Goal: Task Accomplishment & Management: Manage account settings

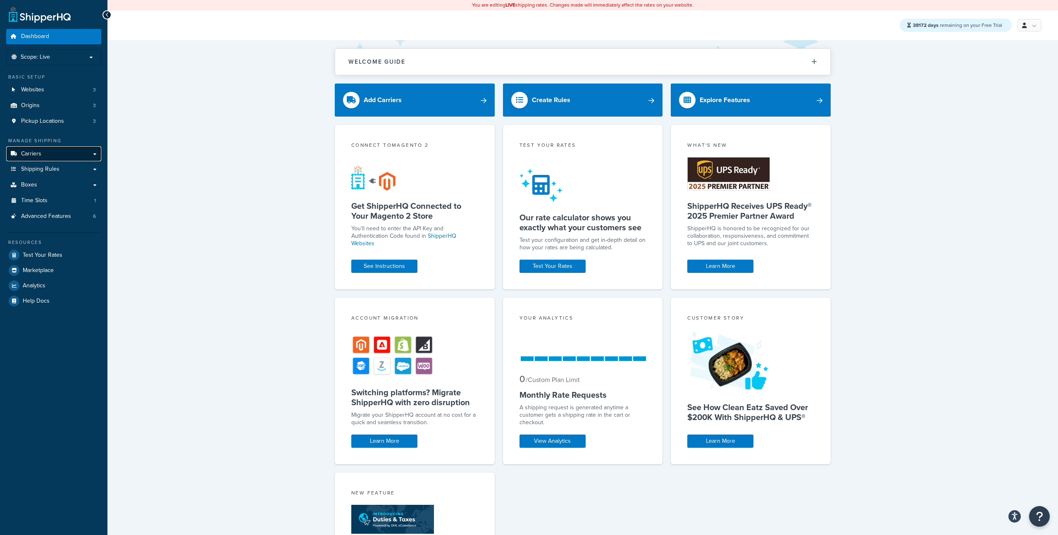
click at [58, 154] on link "Carriers" at bounding box center [53, 153] width 95 height 15
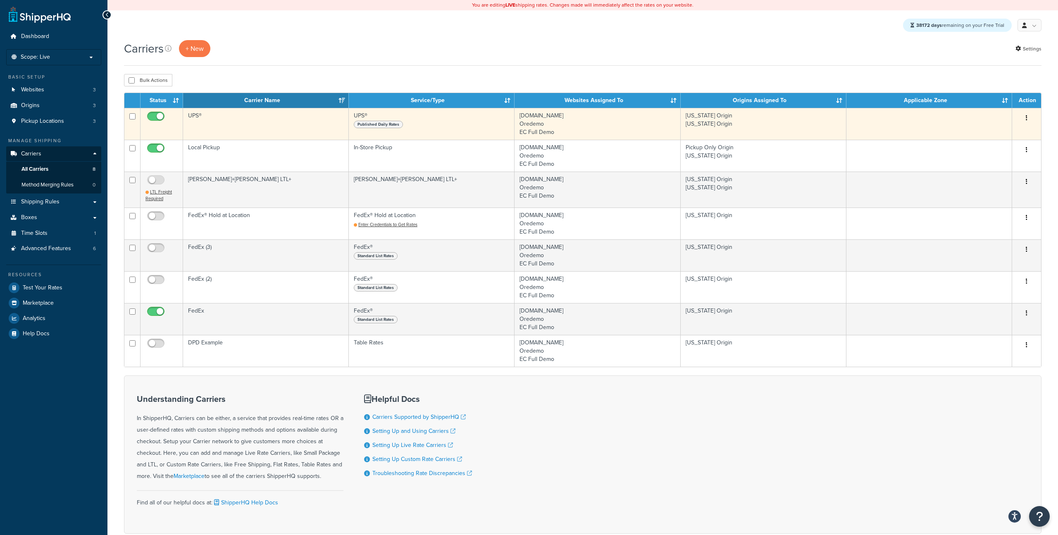
click at [689, 125] on td "California Origin Texas Origin" at bounding box center [764, 124] width 166 height 32
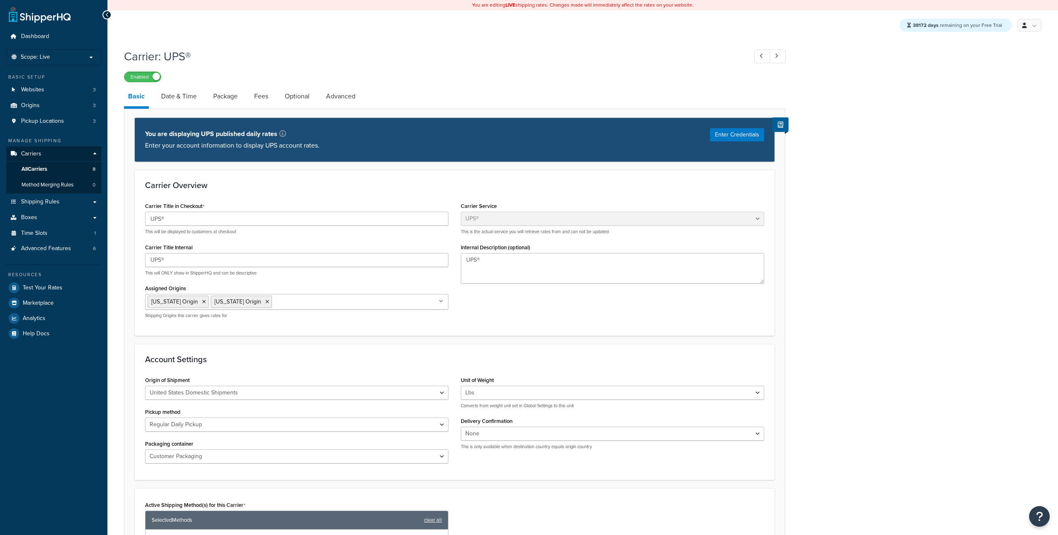
select select "ups"
click at [191, 100] on link "Date & Time" at bounding box center [179, 96] width 44 height 20
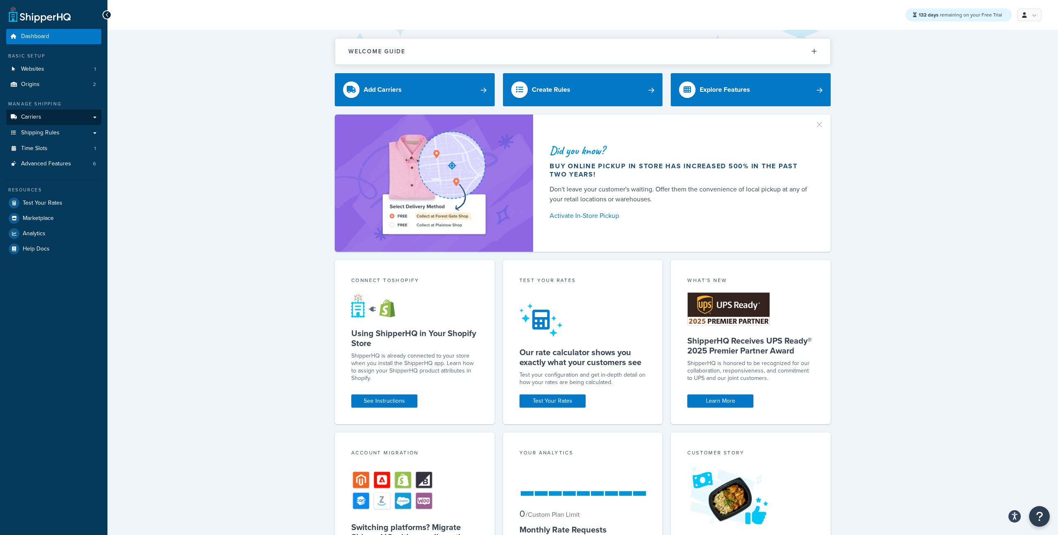
click at [50, 117] on link "Carriers" at bounding box center [53, 117] width 95 height 15
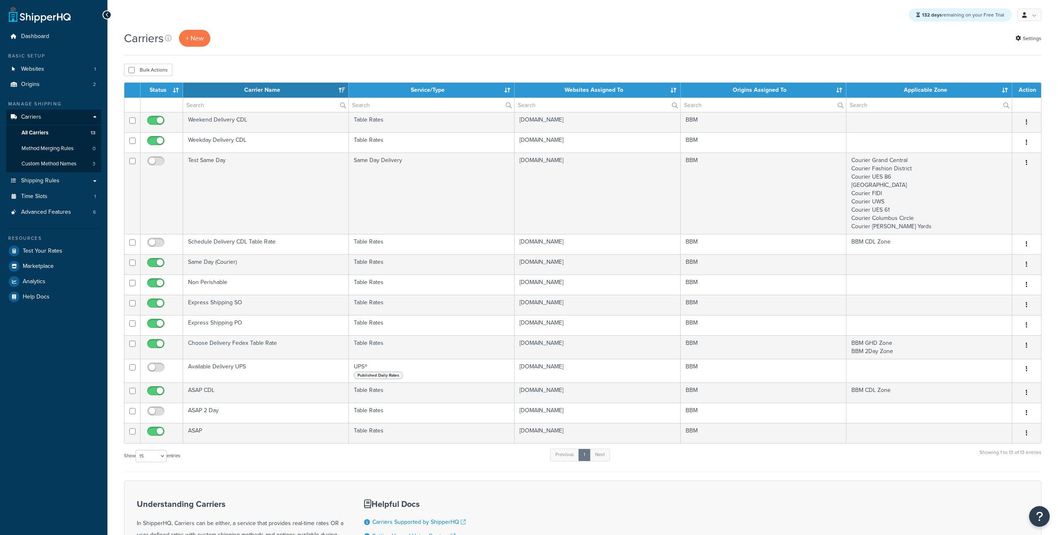
select select "15"
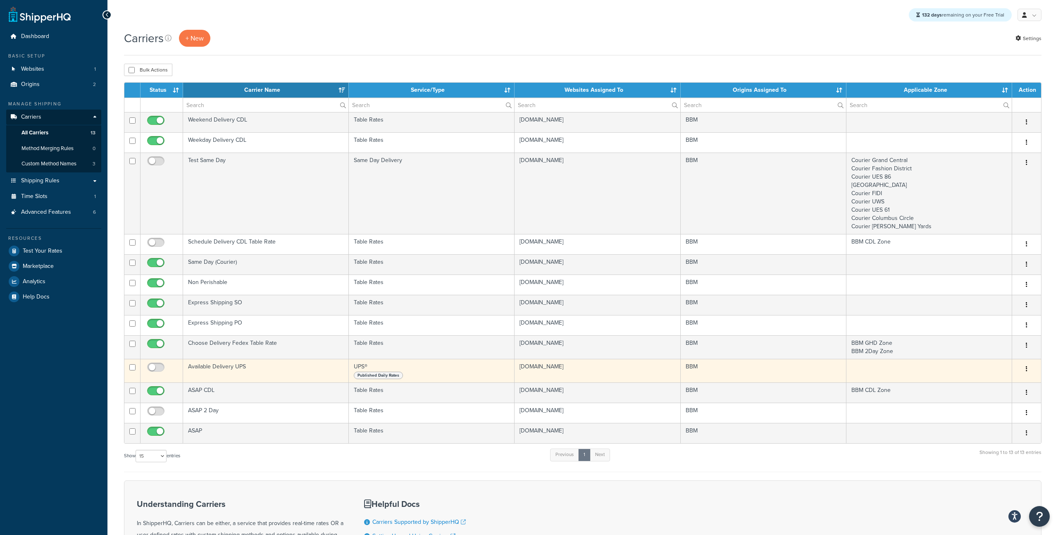
click at [282, 373] on td "Available Delivery UPS" at bounding box center [266, 371] width 166 height 24
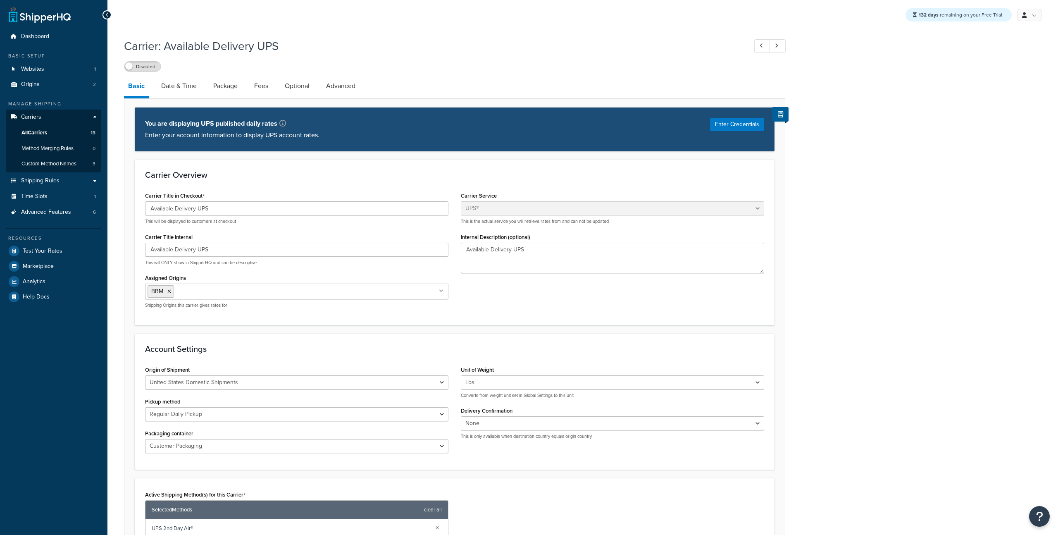
select select "ups"
click at [188, 93] on link "Date & Time" at bounding box center [179, 86] width 44 height 20
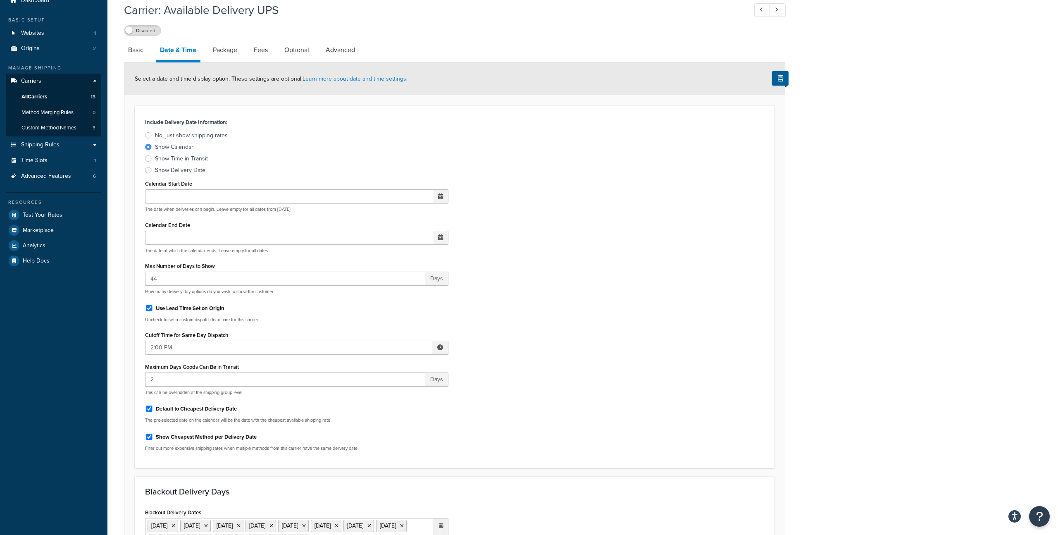
scroll to position [41, 0]
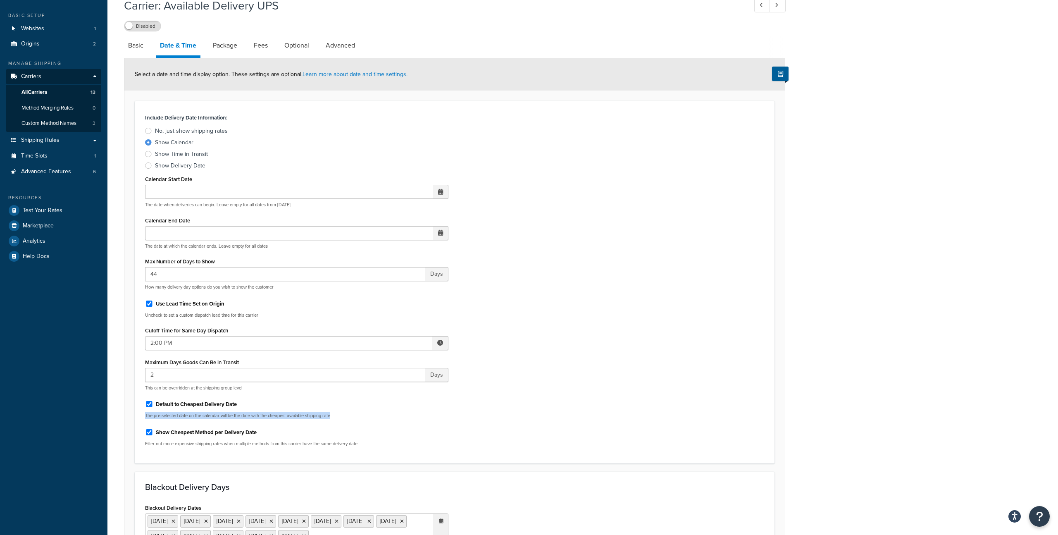
drag, startPoint x: 307, startPoint y: 419, endPoint x: 144, endPoint y: 419, distance: 163.7
click at [145, 419] on p "The pre-selected date on the calendar will be the date with the cheapest availa…" at bounding box center [296, 415] width 303 height 6
copy p "The pre-selected date on the calendar will be the date with the cheapest availa…"
